Goal: Check status: Check status

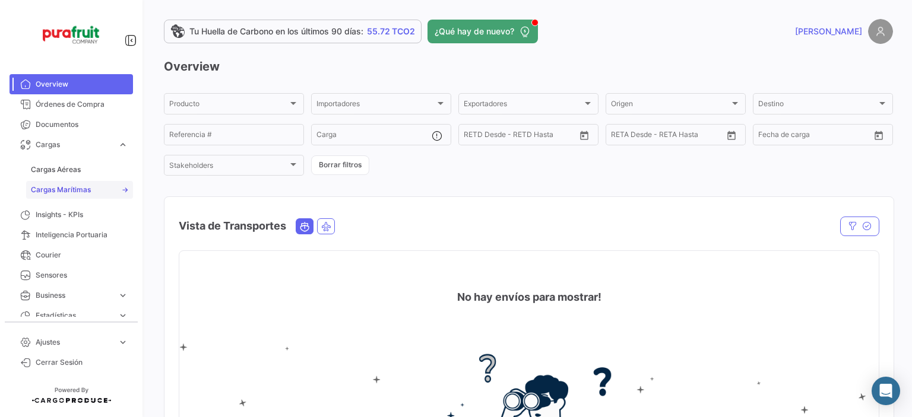
click at [82, 188] on span "Cargas Marítimas" at bounding box center [61, 190] width 60 height 11
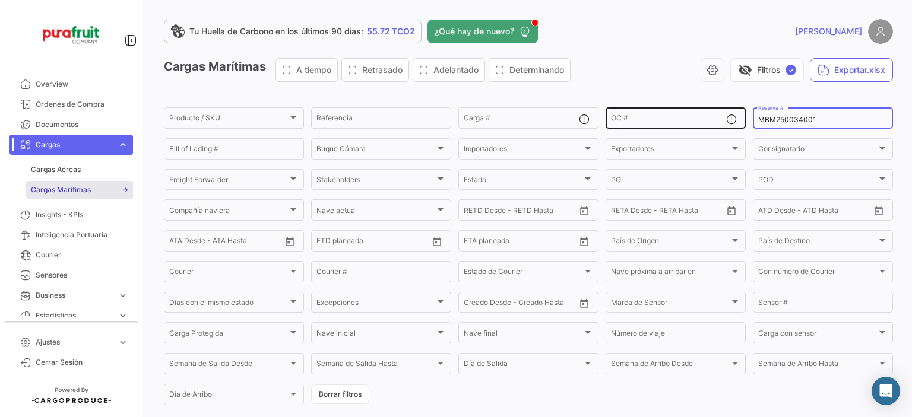
drag, startPoint x: 808, startPoint y: 119, endPoint x: 702, endPoint y: 114, distance: 105.2
click at [0, 0] on div "Producto / SKU Producto / SKU Referencia Carga # OC # MBM250034001 Reserva # Bi…" at bounding box center [0, 0] width 0 height 0
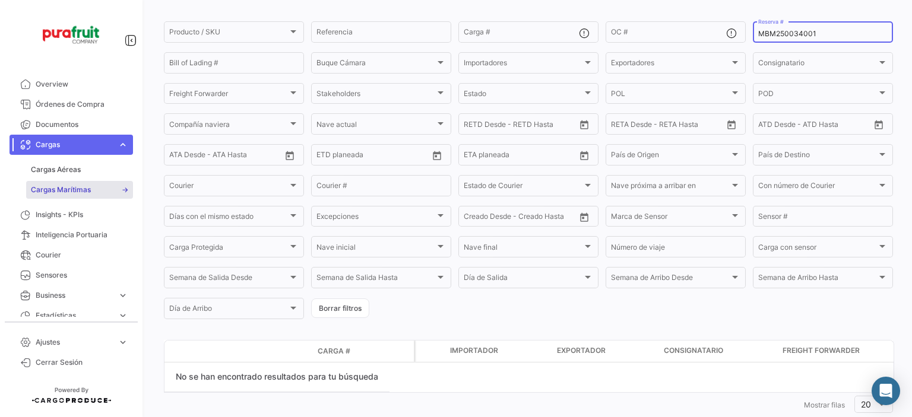
scroll to position [116, 0]
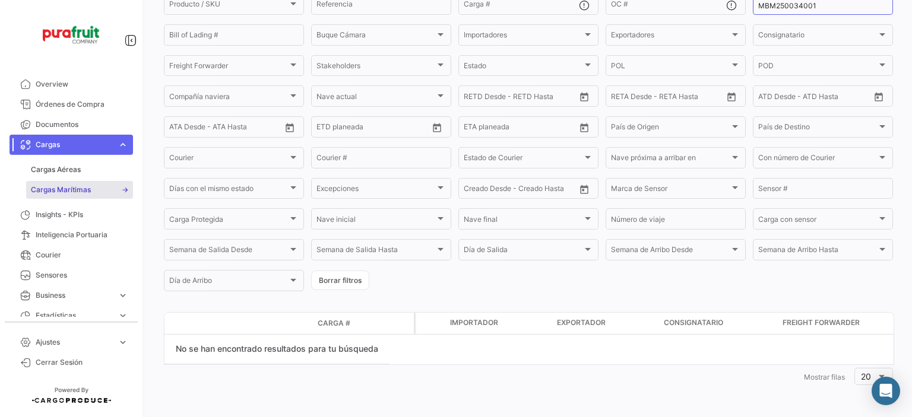
click at [439, 302] on div "Cargas Marítimas A tiempo Retrasado Adelantado Determinando visibility_off Filt…" at bounding box center [528, 166] width 729 height 445
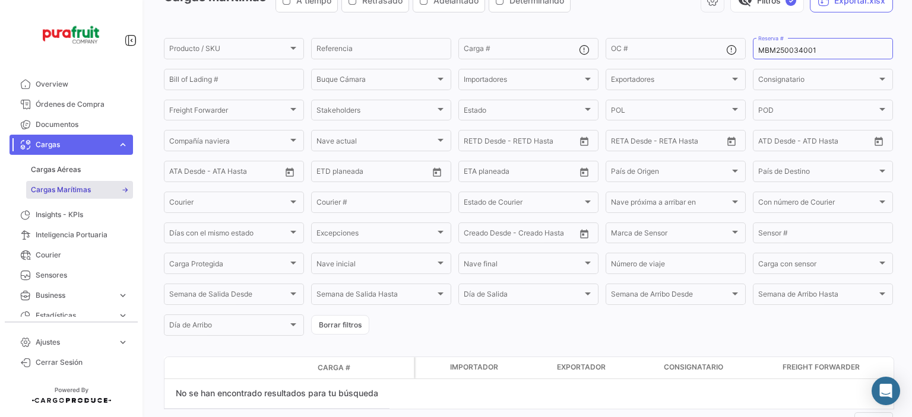
scroll to position [0, 0]
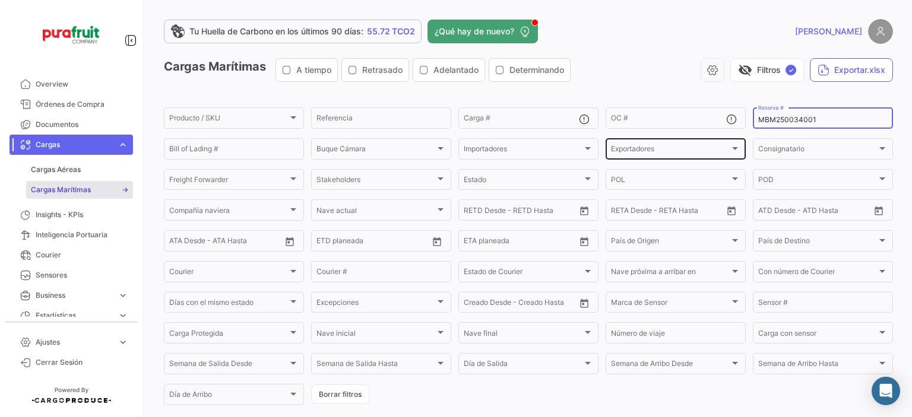
drag, startPoint x: 810, startPoint y: 119, endPoint x: 622, endPoint y: 137, distance: 188.5
click at [0, 0] on div "Producto / SKU Producto / SKU Referencia Carga # OC # MBM250034001 Reserva # Bi…" at bounding box center [0, 0] width 0 height 0
paste input "2"
type input "MBM250034002"
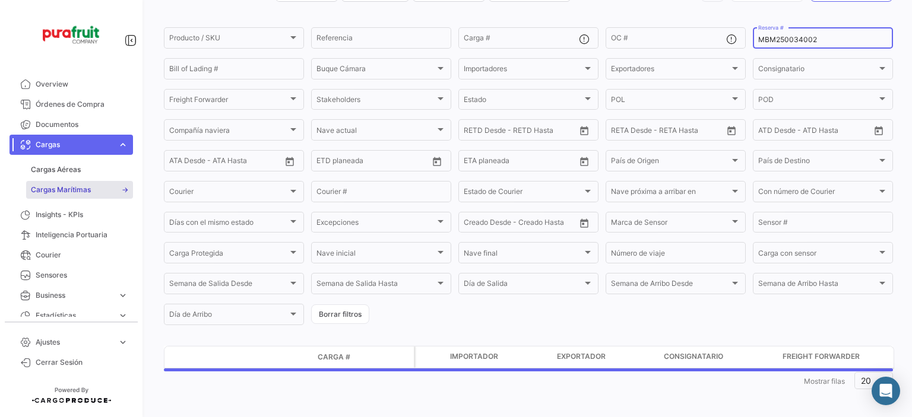
scroll to position [86, 0]
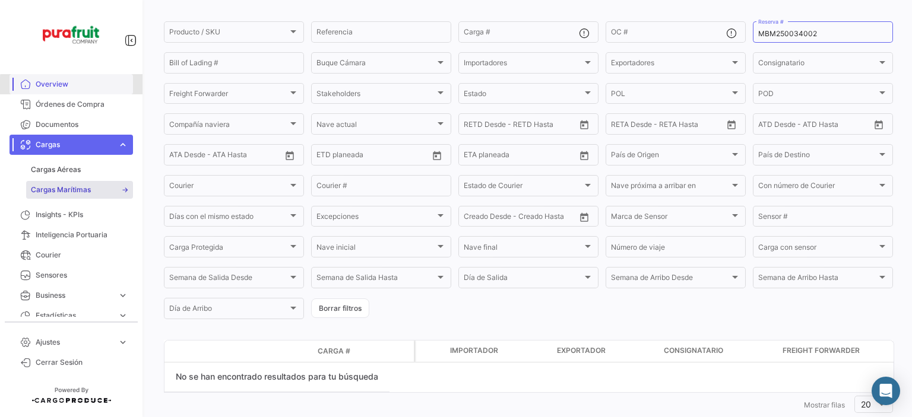
click at [112, 88] on span "Overview" at bounding box center [82, 84] width 93 height 11
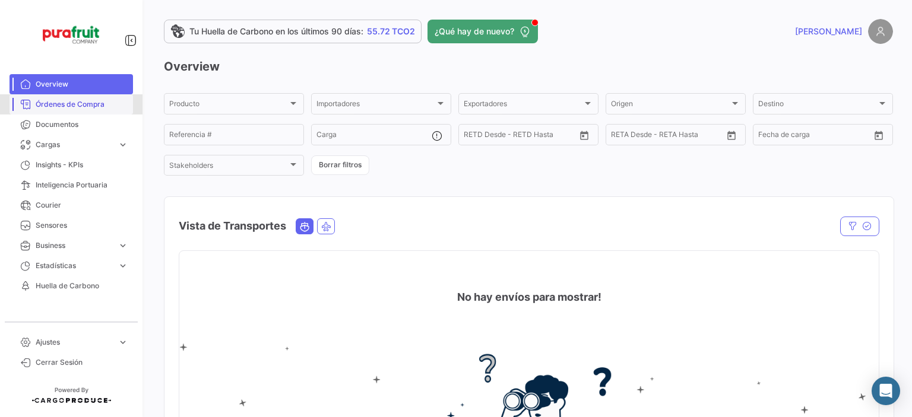
click at [107, 103] on span "Órdenes de Compra" at bounding box center [82, 104] width 93 height 11
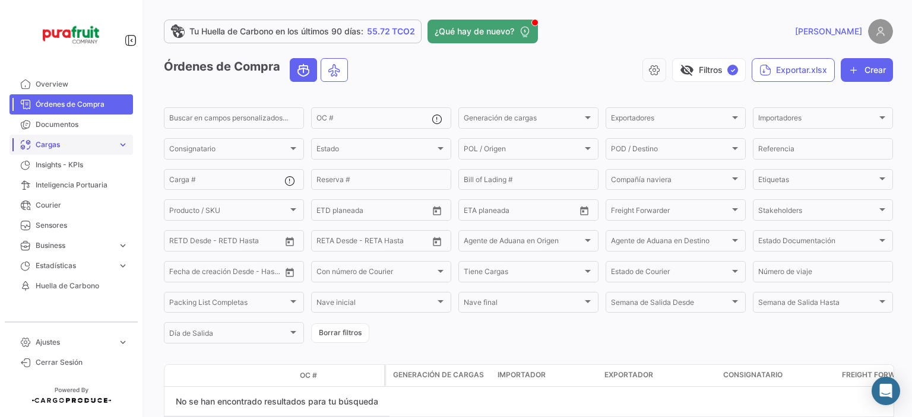
click at [74, 147] on span "Cargas" at bounding box center [74, 145] width 77 height 11
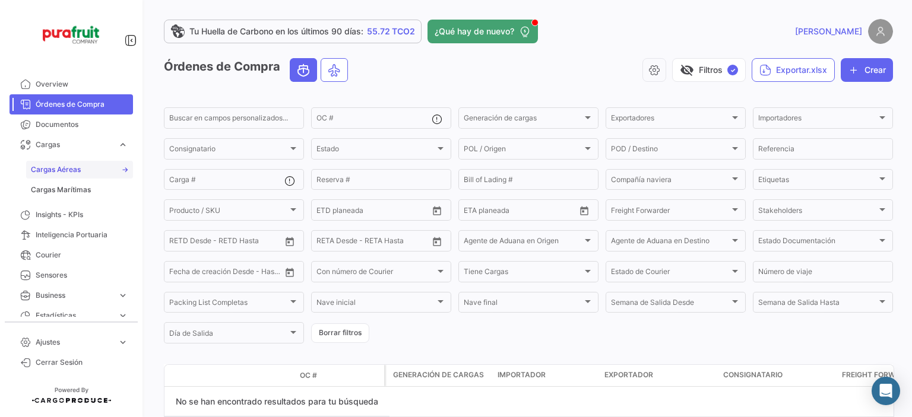
click at [66, 162] on link "Cargas Aéreas" at bounding box center [79, 170] width 107 height 18
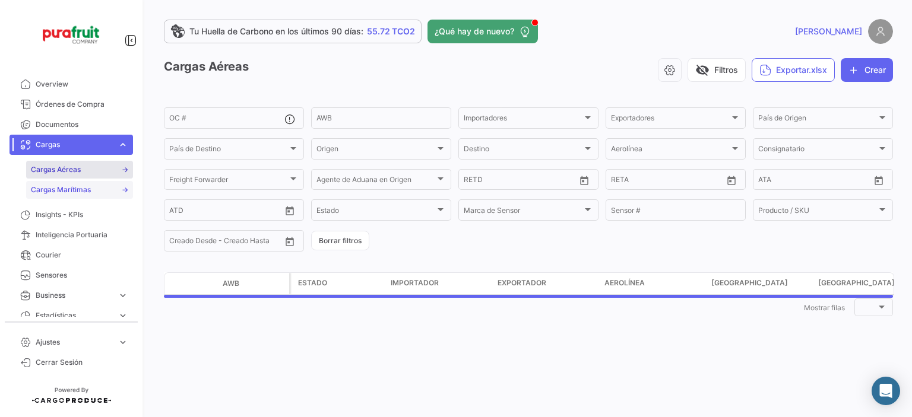
click at [93, 188] on link "Cargas Marítimas" at bounding box center [79, 190] width 107 height 18
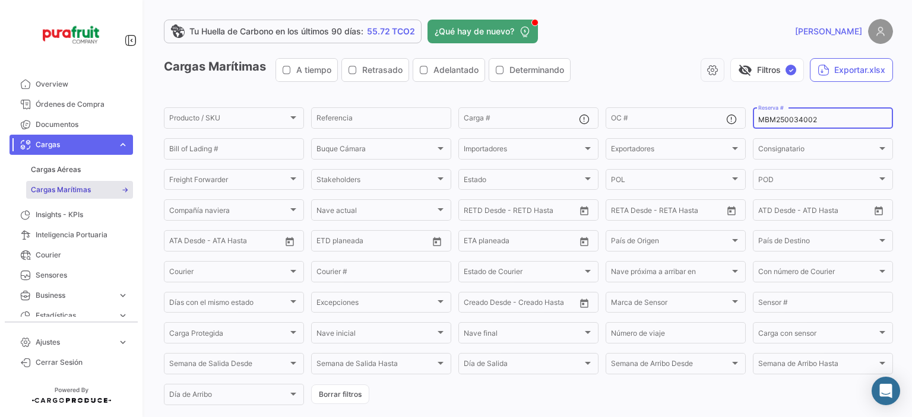
click at [792, 122] on input "MBM250034002" at bounding box center [822, 120] width 129 height 8
paste input "1"
type input "MBM250034001"
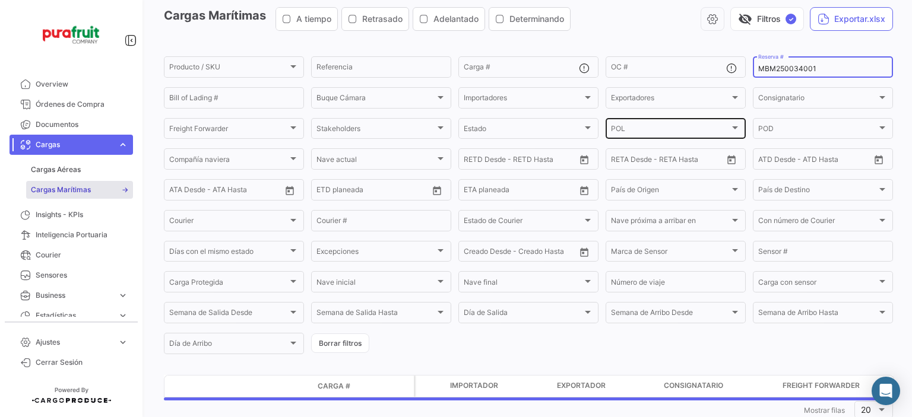
scroll to position [86, 0]
